Goal: Task Accomplishment & Management: Complete application form

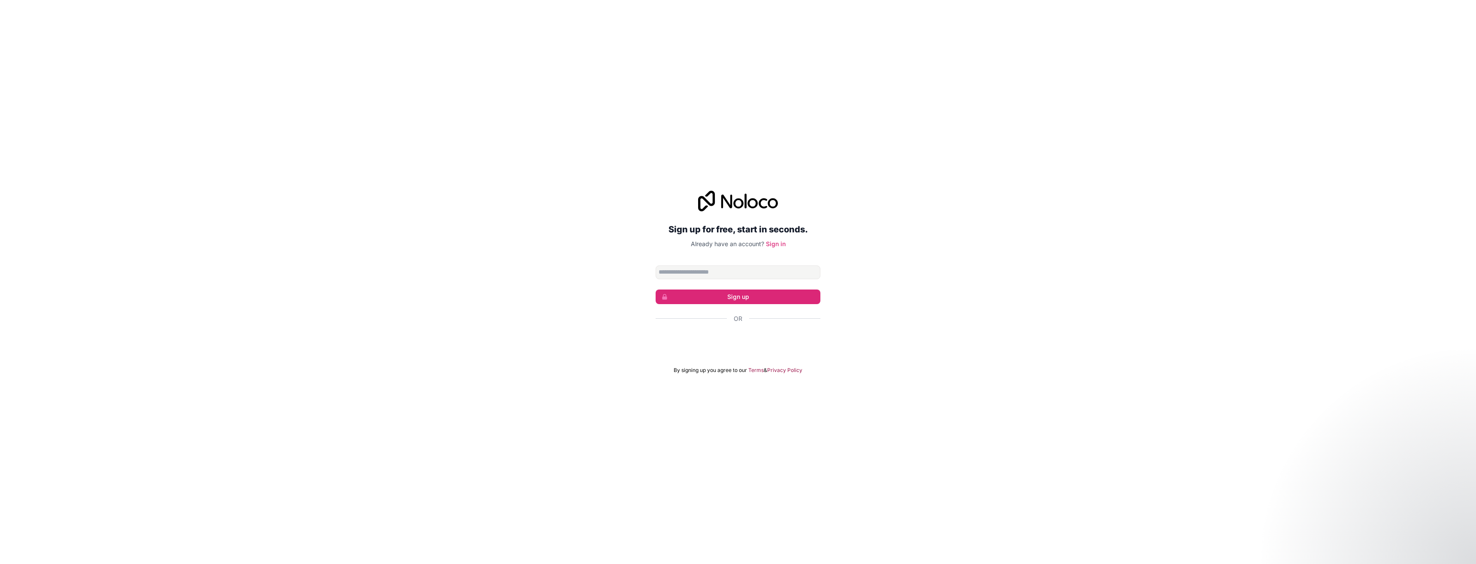
drag, startPoint x: 848, startPoint y: 169, endPoint x: 743, endPoint y: 328, distance: 191.2
click at [848, 170] on div "Sign up for free, start in seconds. Already have an account? Sign in Sign up Or…" at bounding box center [738, 282] width 1476 height 564
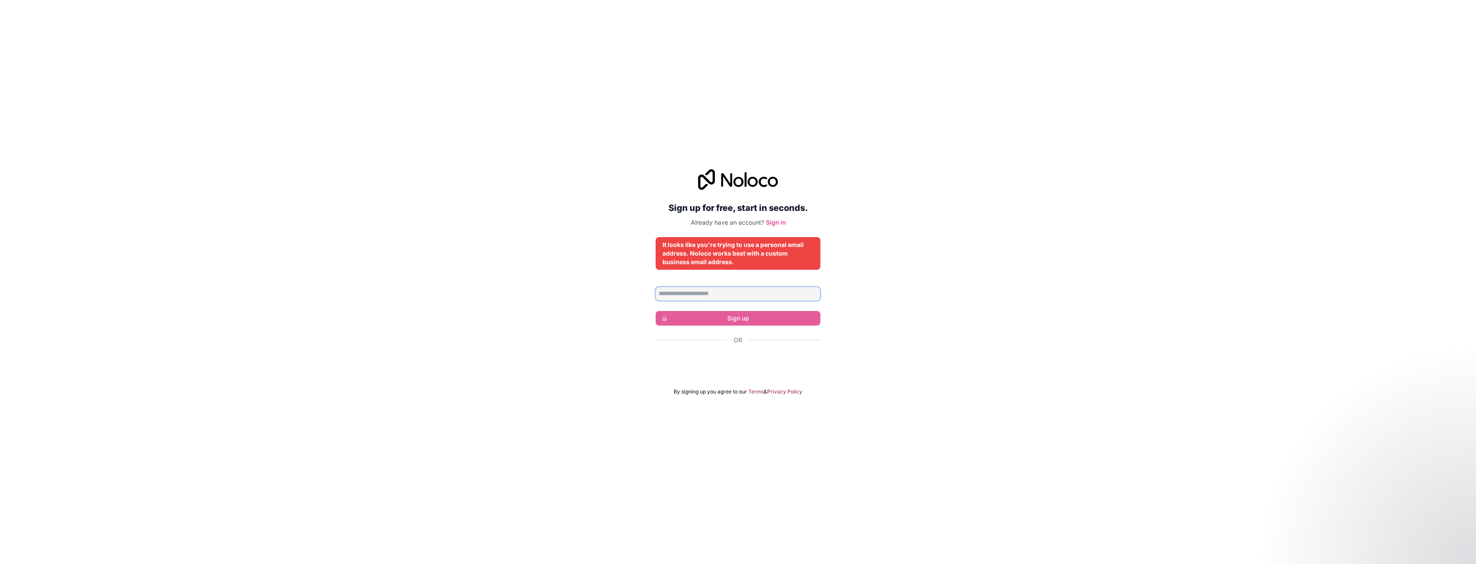
click at [713, 291] on input "Email address" at bounding box center [738, 294] width 165 height 14
drag, startPoint x: 985, startPoint y: 324, endPoint x: 966, endPoint y: 324, distance: 18.9
click at [971, 324] on div "Sign up for free, start in seconds. Already have an account? Sign in It looks l…" at bounding box center [738, 282] width 1476 height 250
click at [730, 291] on input "Email address" at bounding box center [738, 294] width 165 height 14
drag, startPoint x: 533, startPoint y: 328, endPoint x: 638, endPoint y: 355, distance: 108.9
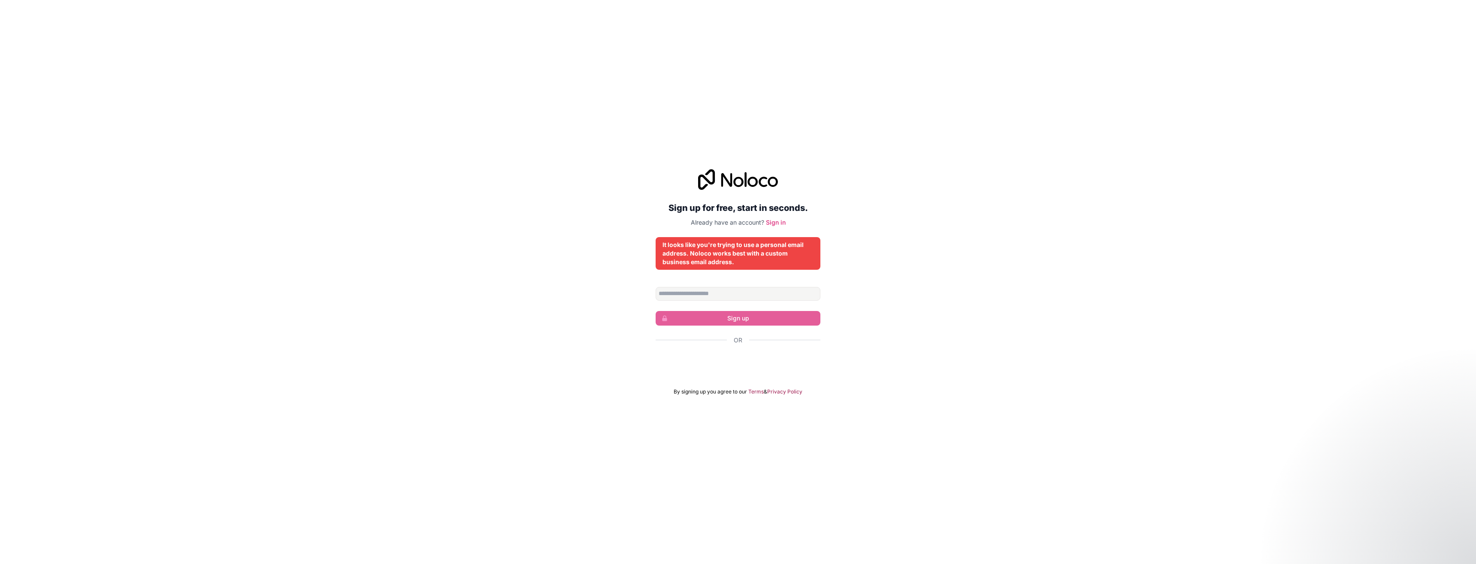
click at [533, 330] on div "Sign up for free, start in seconds. Already have an account? Sign in It looks l…" at bounding box center [738, 282] width 1476 height 250
drag, startPoint x: 659, startPoint y: 244, endPoint x: 738, endPoint y: 253, distance: 79.9
click at [746, 261] on div "It looks like you're trying to use a personal email address. Noloco works best …" at bounding box center [738, 253] width 165 height 33
copy div "It looks like you're trying to use a personal email address. Noloco works best …"
click at [582, 222] on div "Sign up for free, start in seconds. Already have an account? Sign in It looks l…" at bounding box center [738, 282] width 1476 height 250
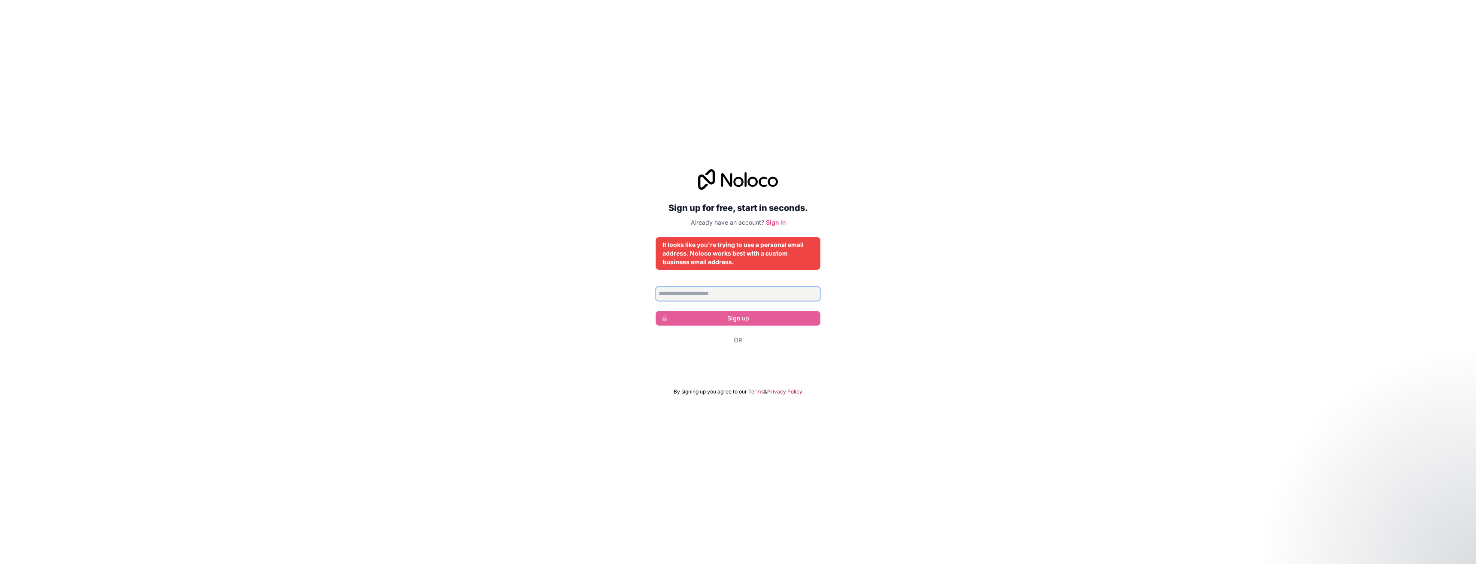
click at [721, 293] on input "Email address" at bounding box center [738, 294] width 165 height 14
